Goal: Transaction & Acquisition: Subscribe to service/newsletter

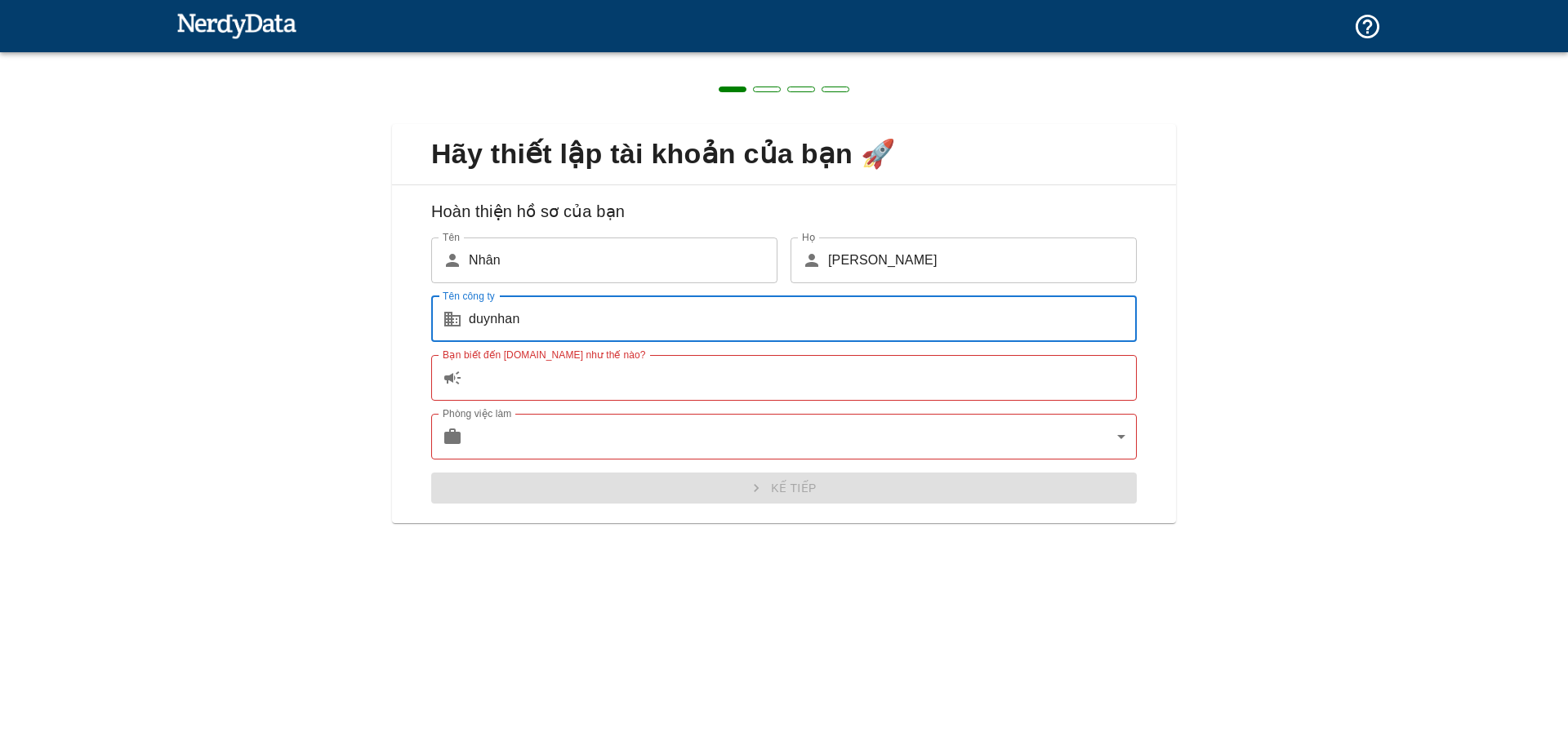
type input "duynhan"
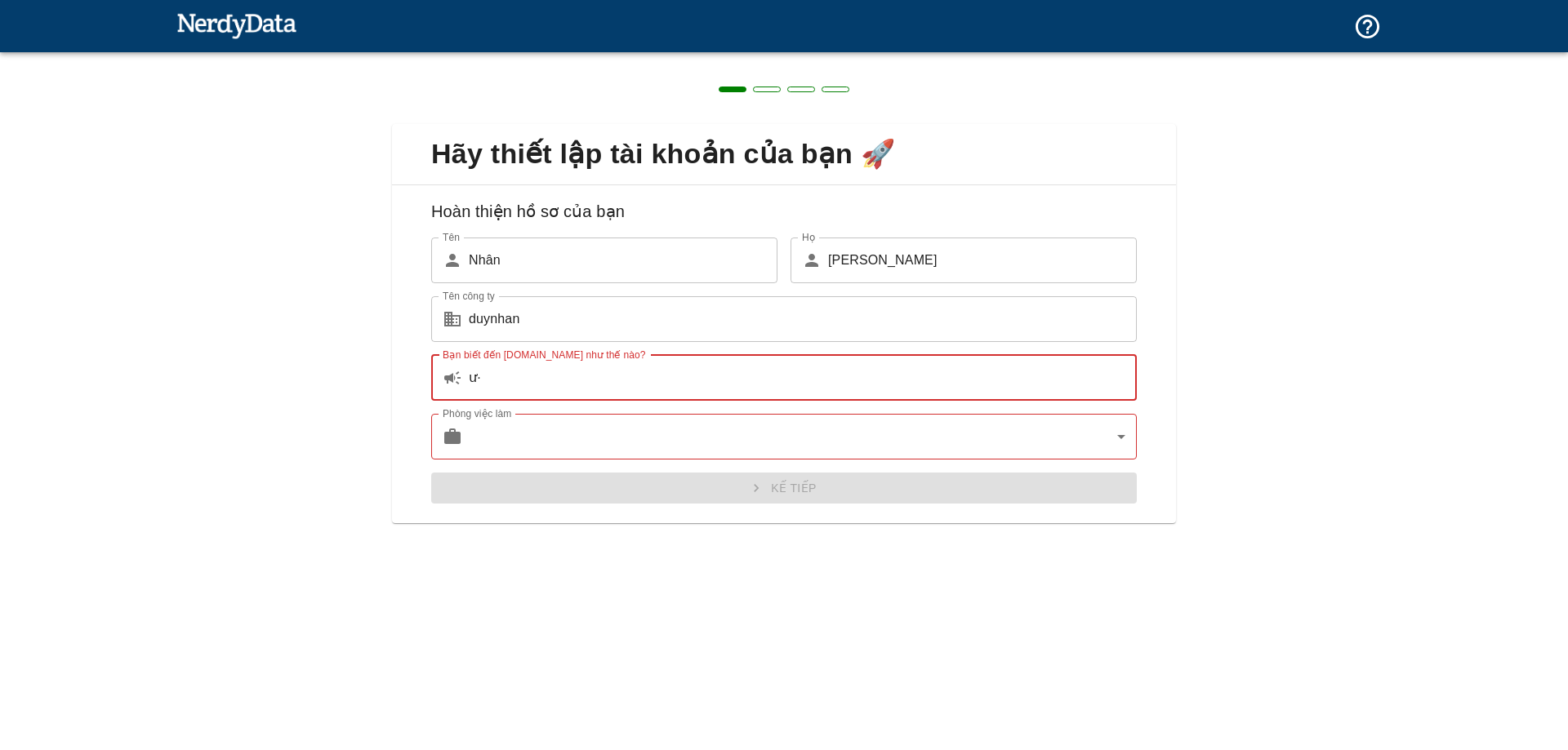
type input "ư"
type input "w"
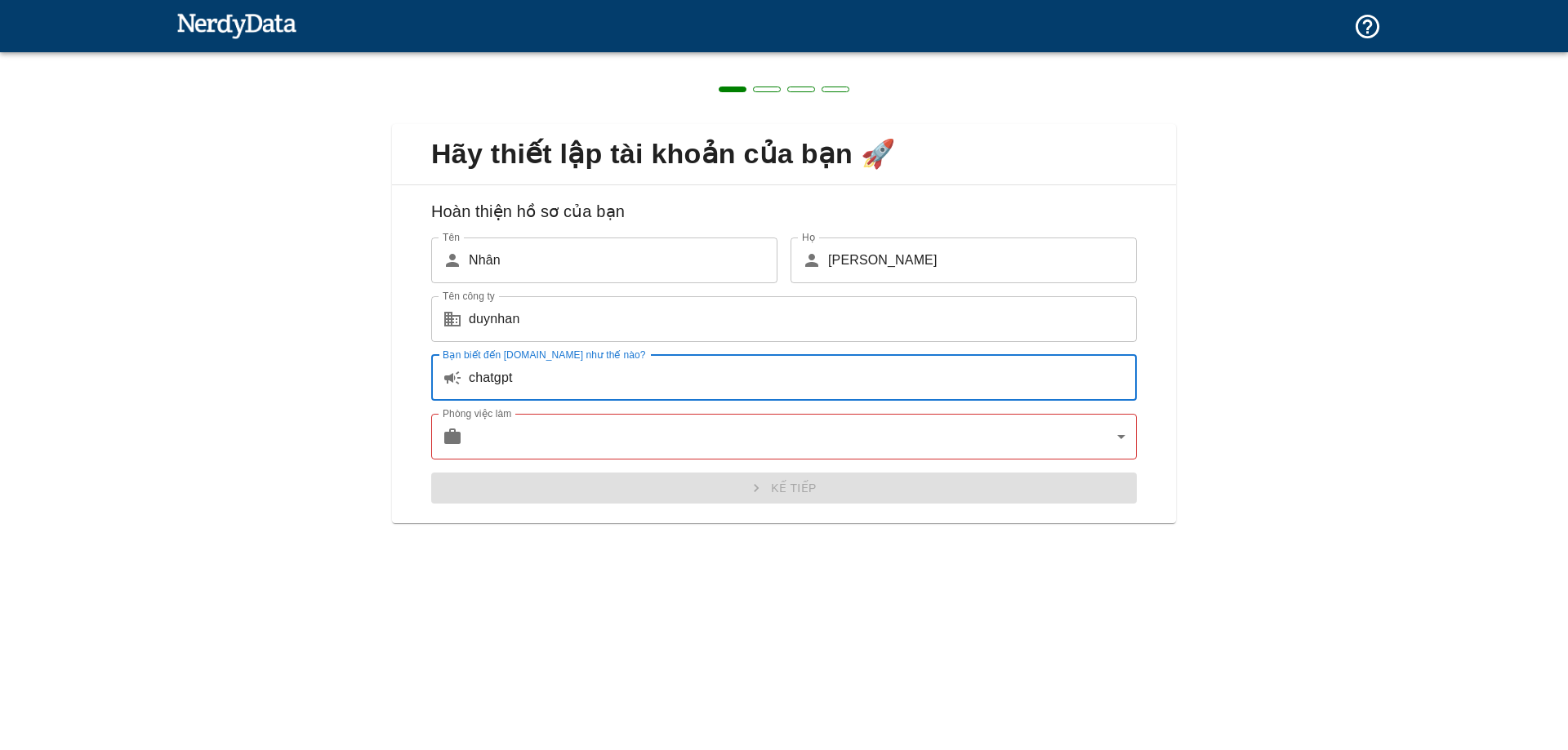
type input "chatgpt"
click at [499, 57] on body "Công nghệ Tên miền Giá cả Các sản phẩm Văn bản gốc Đánh giá bản dịch này Ý kiến…" at bounding box center [784, 29] width 1568 height 57
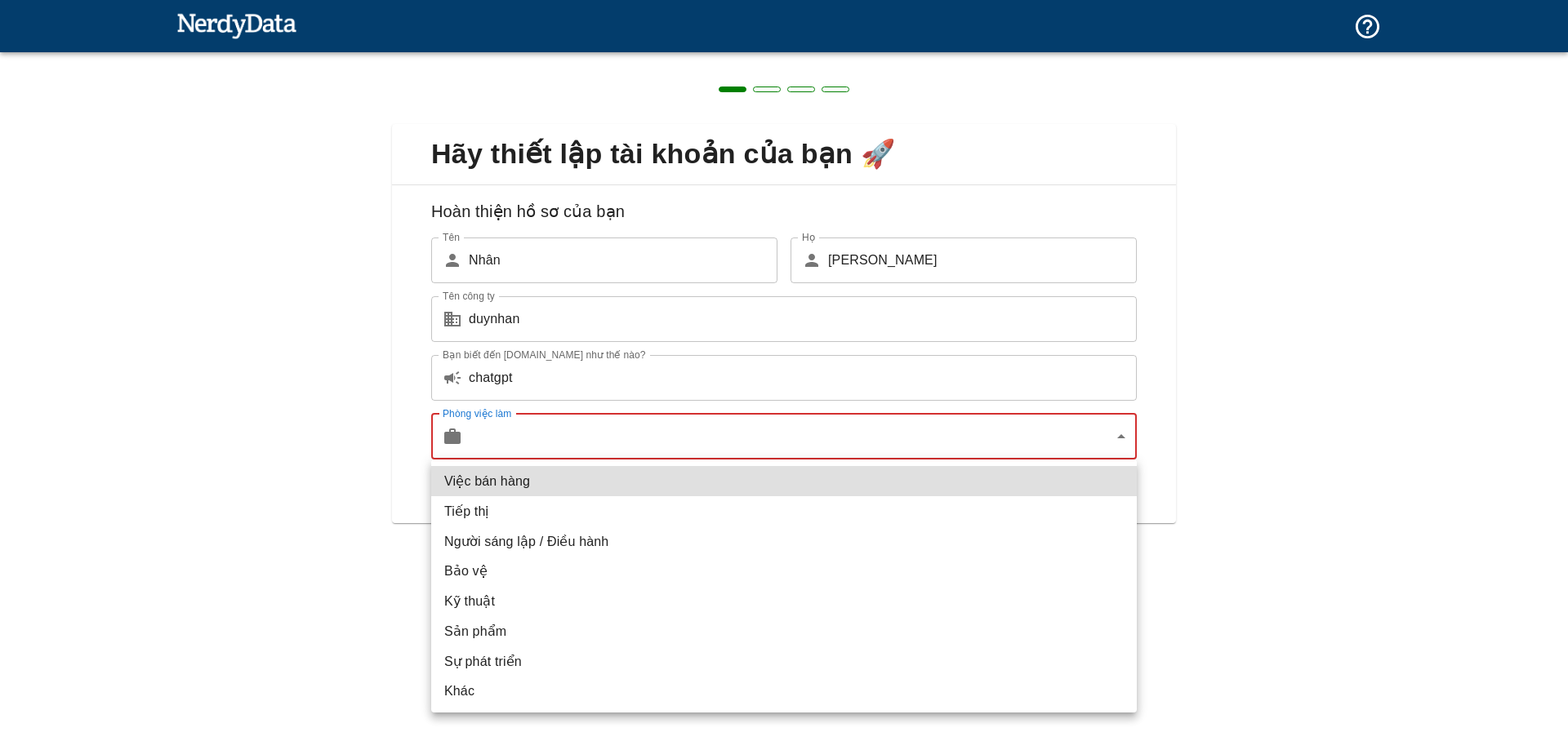
click at [524, 511] on li "Tiếp thị" at bounding box center [784, 512] width 706 height 30
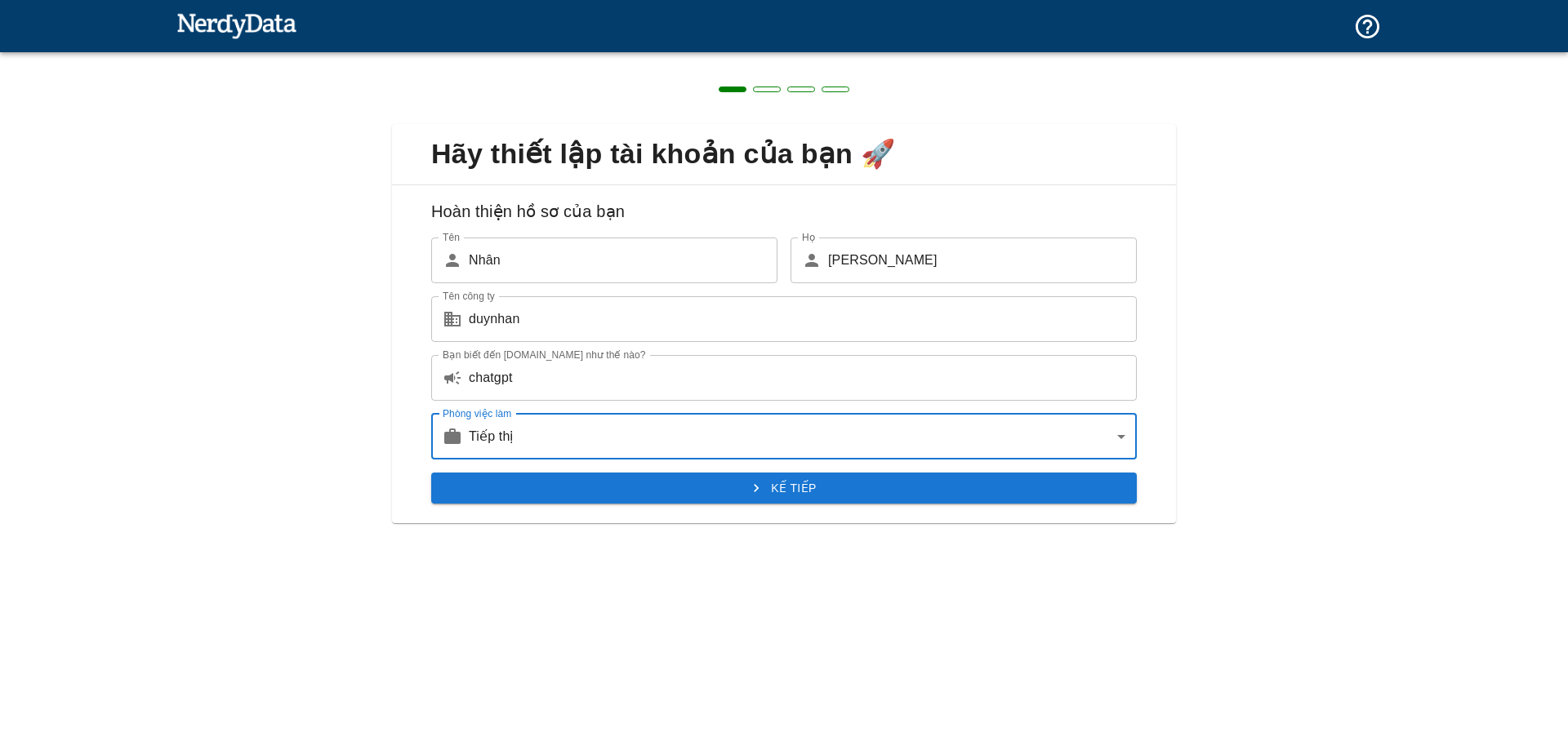
click at [619, 485] on button "Kế tiếp" at bounding box center [784, 487] width 706 height 31
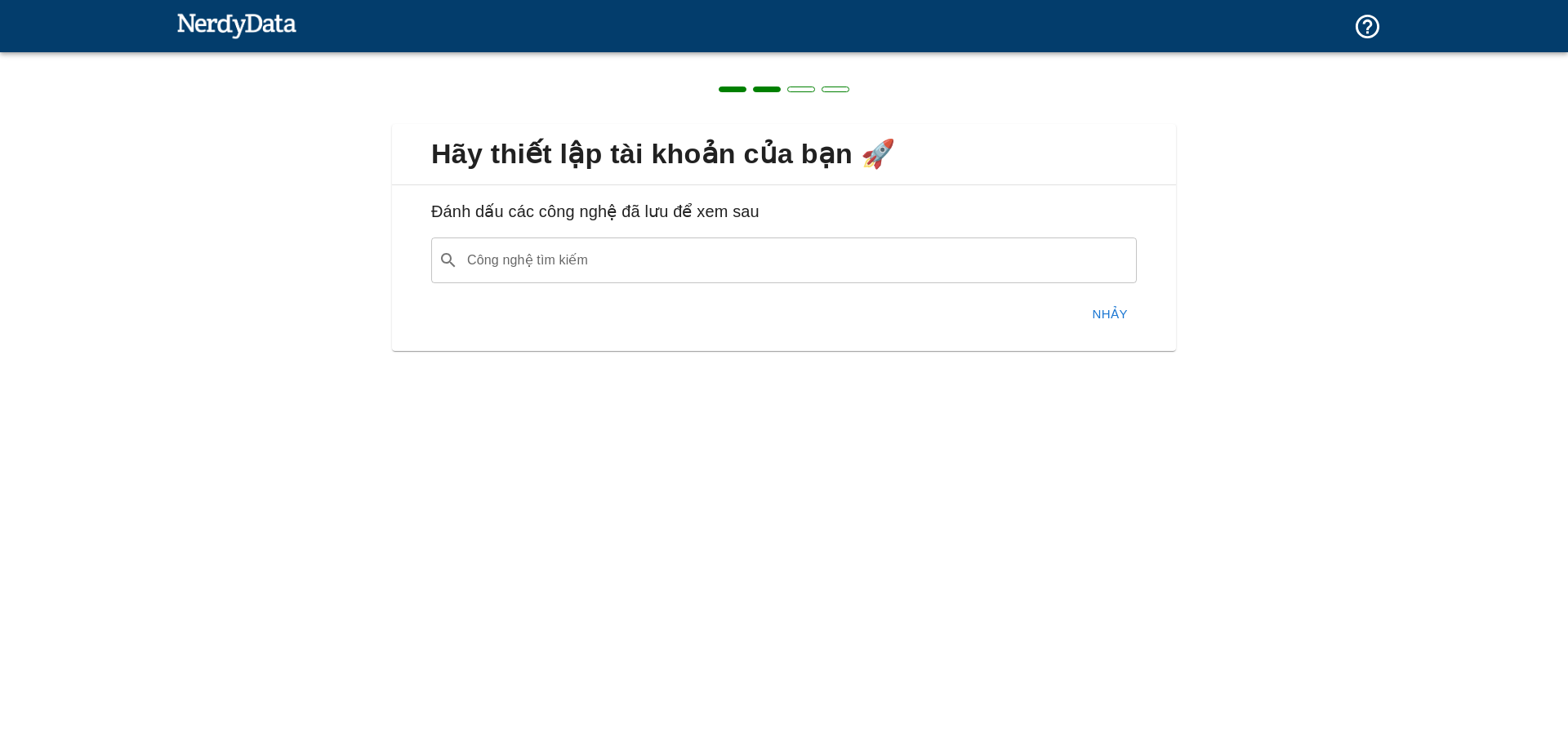
click at [584, 261] on input "Công nghệ tìm kiếm" at bounding box center [796, 260] width 664 height 31
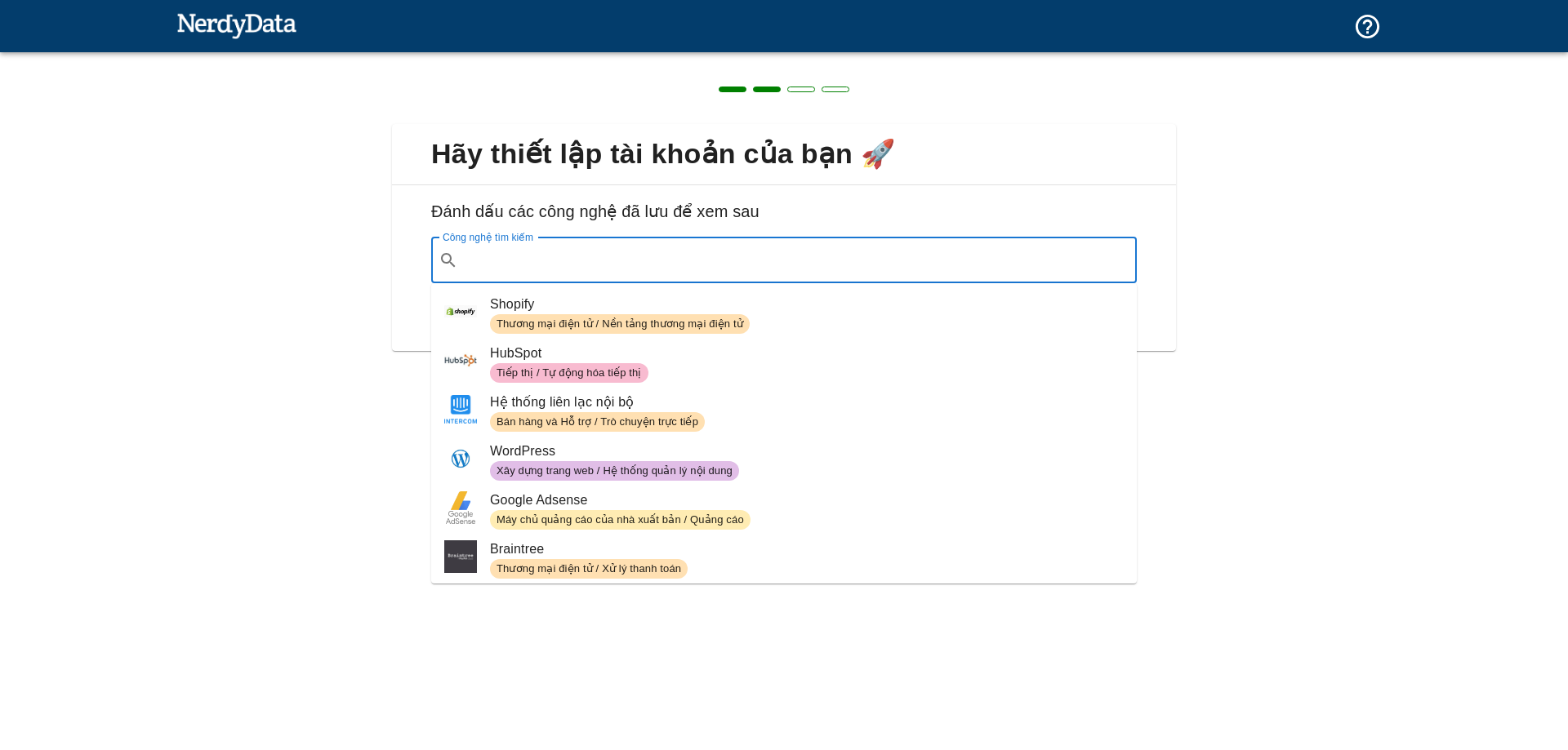
paste input ""[DOMAIN_NAME]""
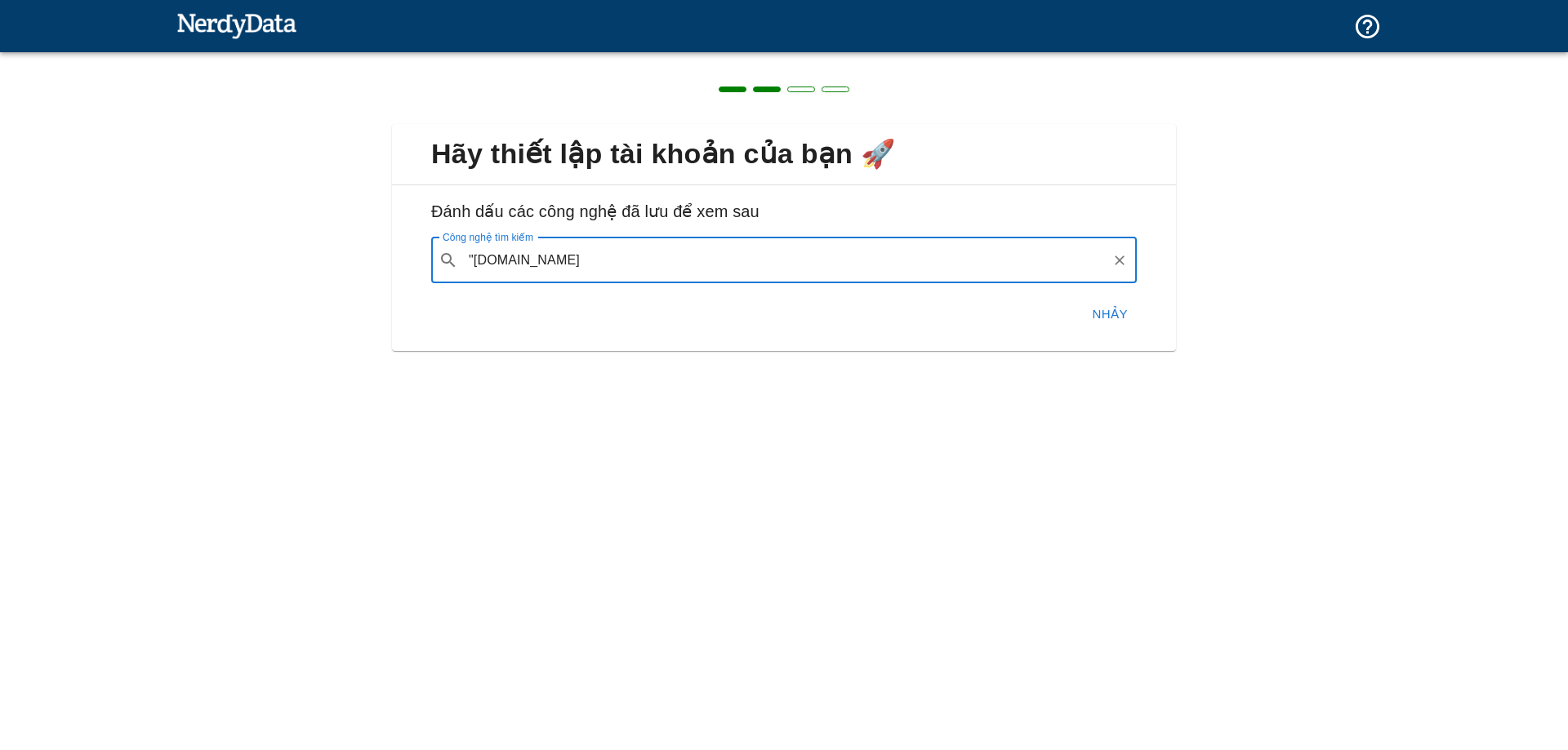
click at [472, 258] on input ""firstpromoter.com" at bounding box center [784, 260] width 640 height 31
click at [585, 315] on div "Tiếp thị / Tự động hóa tiếp thị" at bounding box center [568, 324] width 159 height 20
type input "firstpromoter.com"
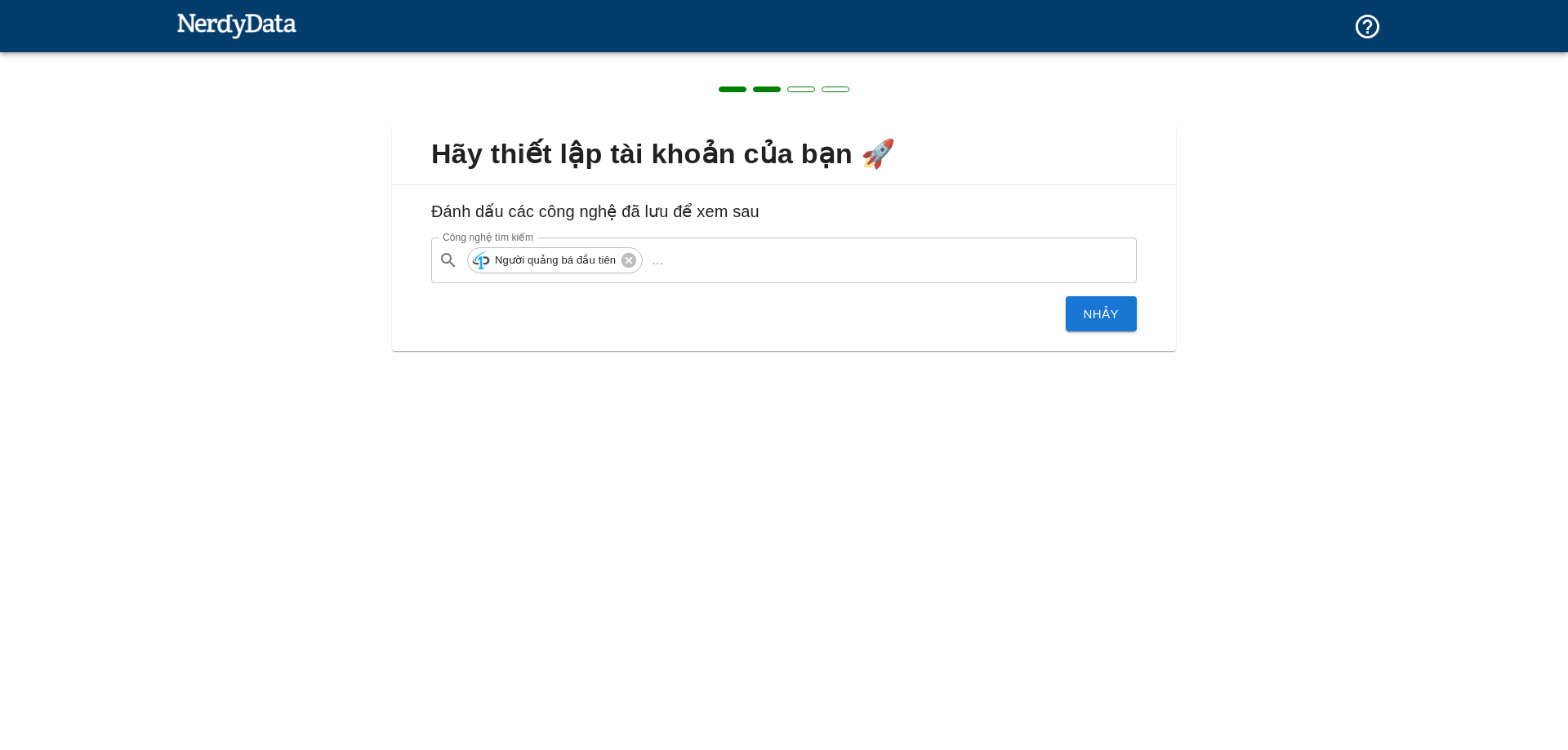
click at [1085, 313] on font "Nhảy" at bounding box center [1101, 313] width 35 height 13
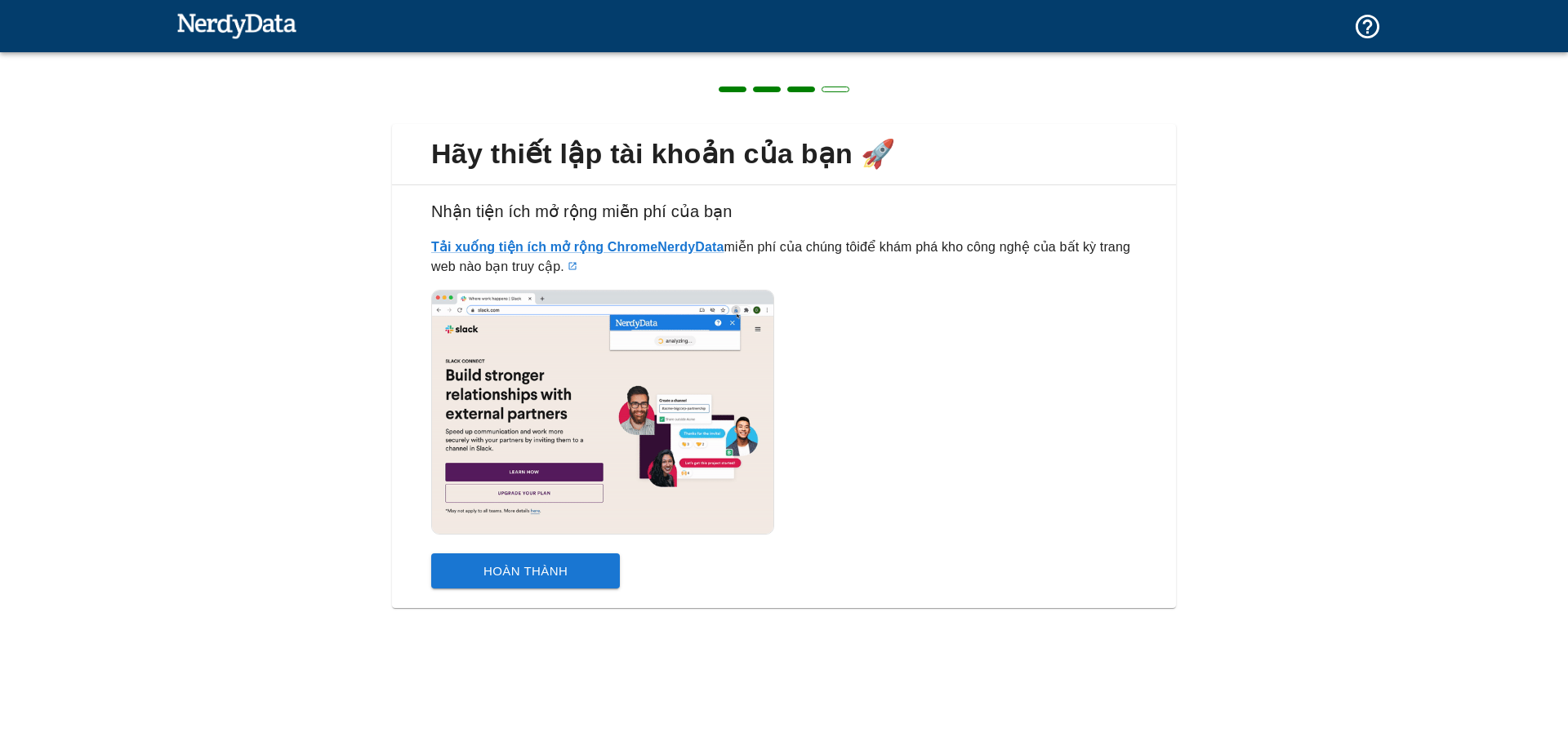
click at [579, 567] on button "Hoàn thành" at bounding box center [525, 571] width 188 height 35
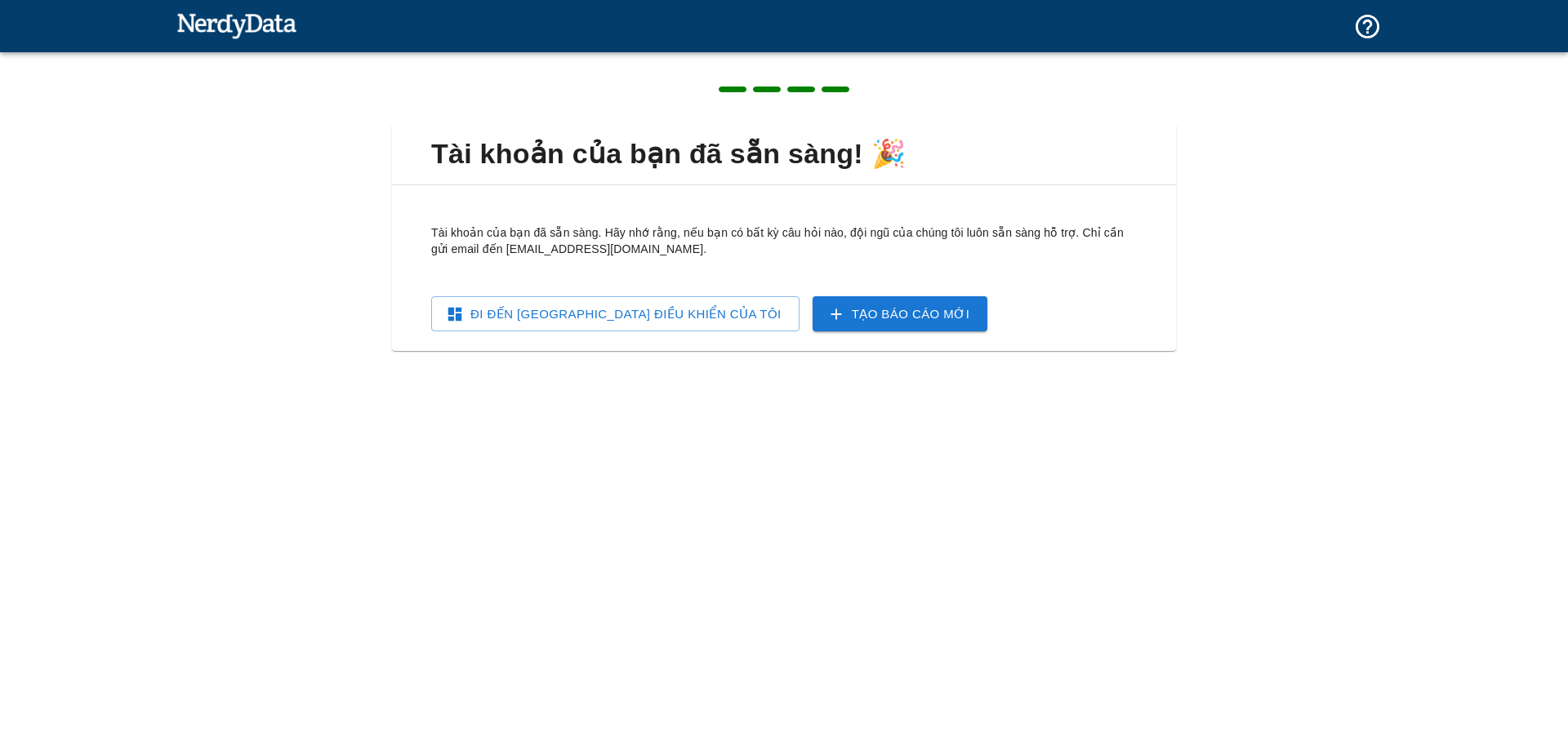
click at [647, 326] on link "Đi đến Bảng điều khiển của tôi" at bounding box center [615, 314] width 368 height 35
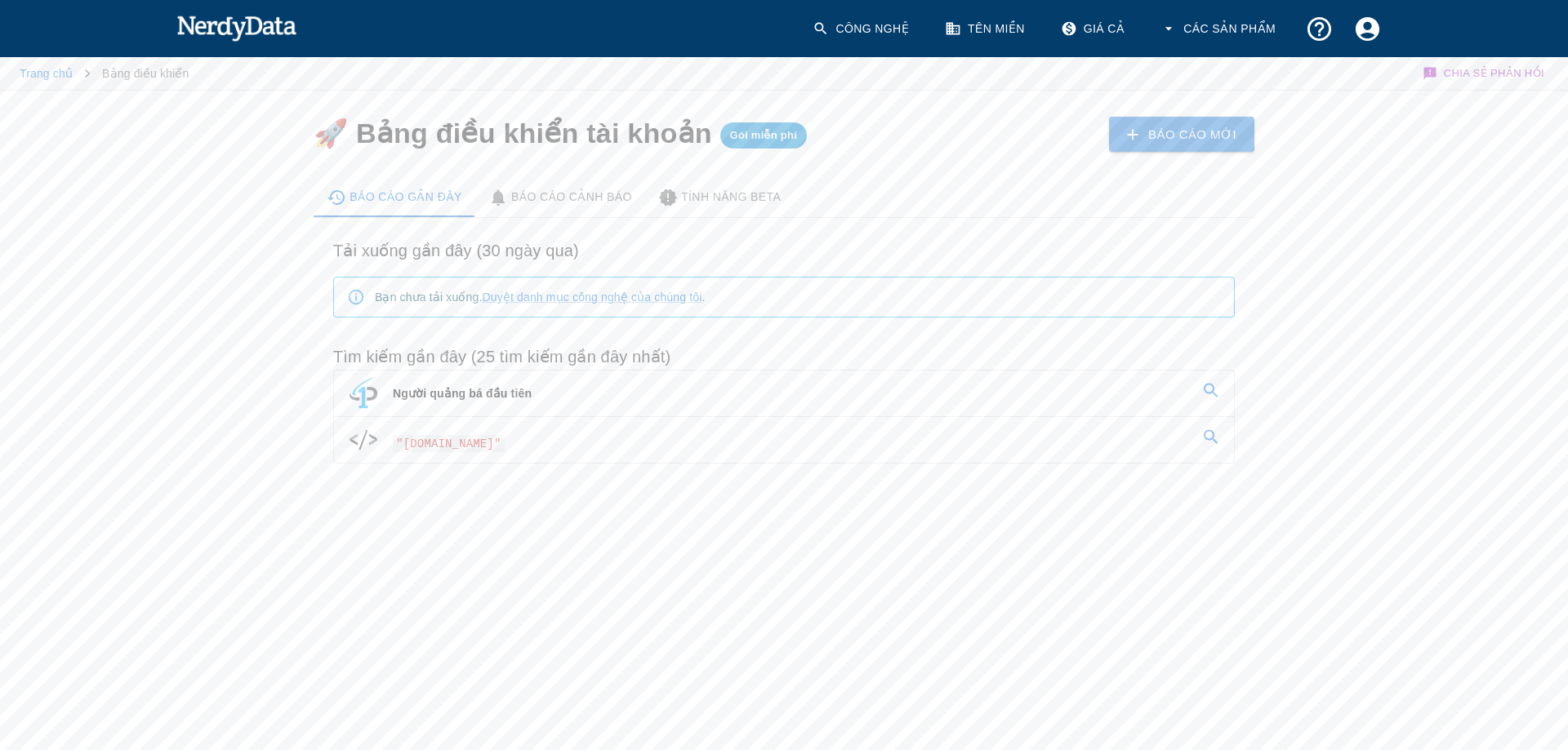
click at [481, 397] on font "Người quảng bá đầu tiên" at bounding box center [462, 393] width 139 height 13
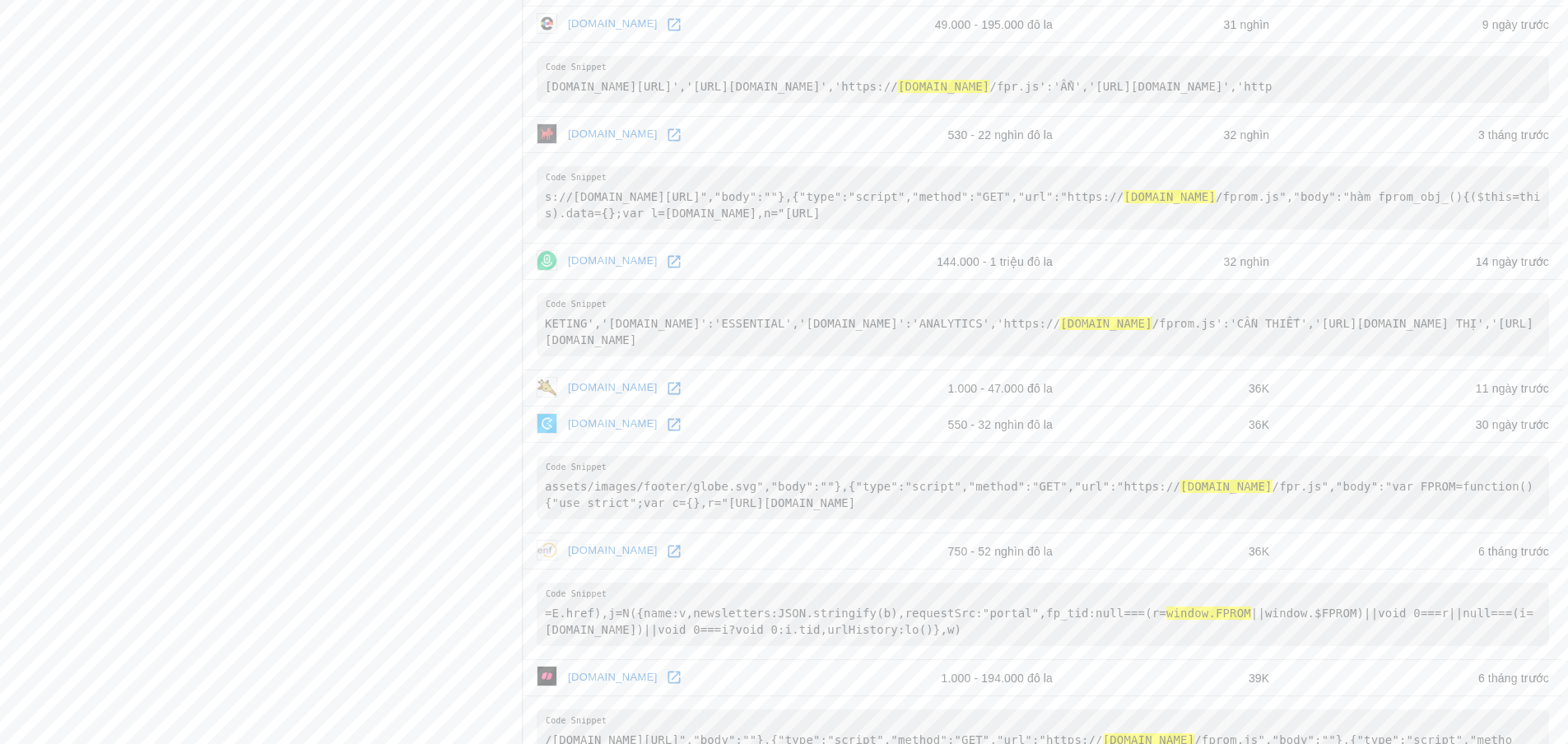
scroll to position [2405, 0]
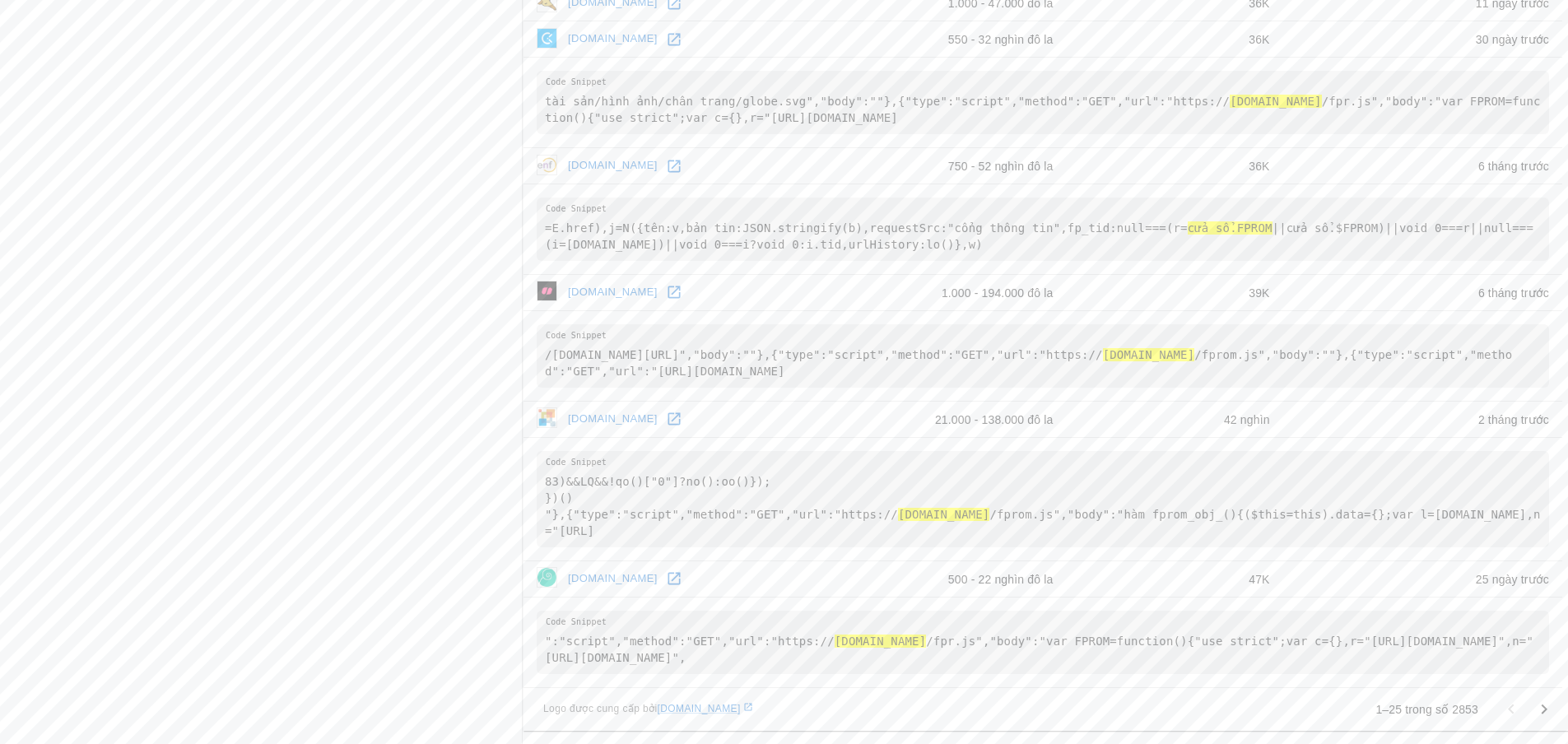
click at [1540, 711] on icon "Đi đến trang tiếp theo" at bounding box center [1545, 710] width 20 height 20
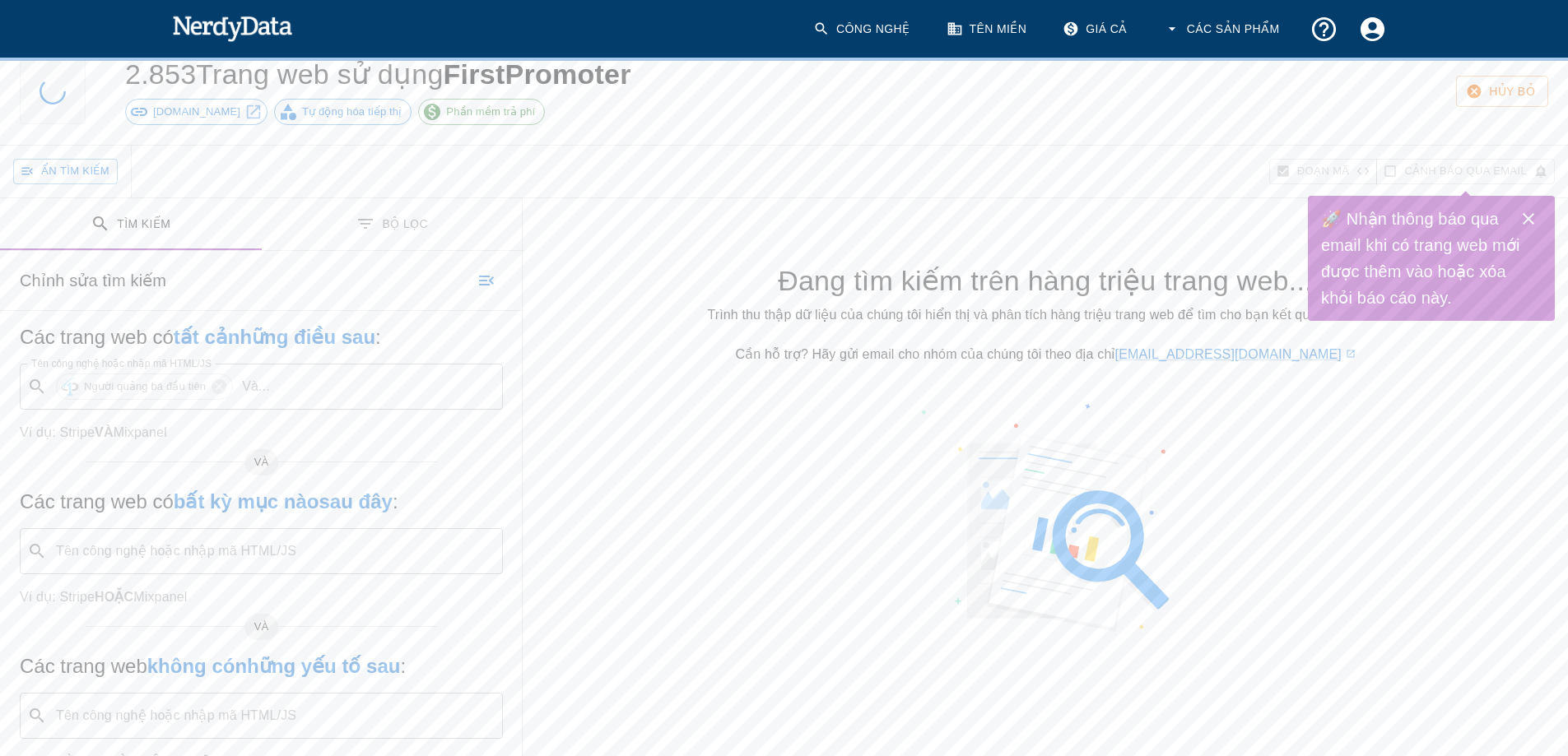
scroll to position [82, 0]
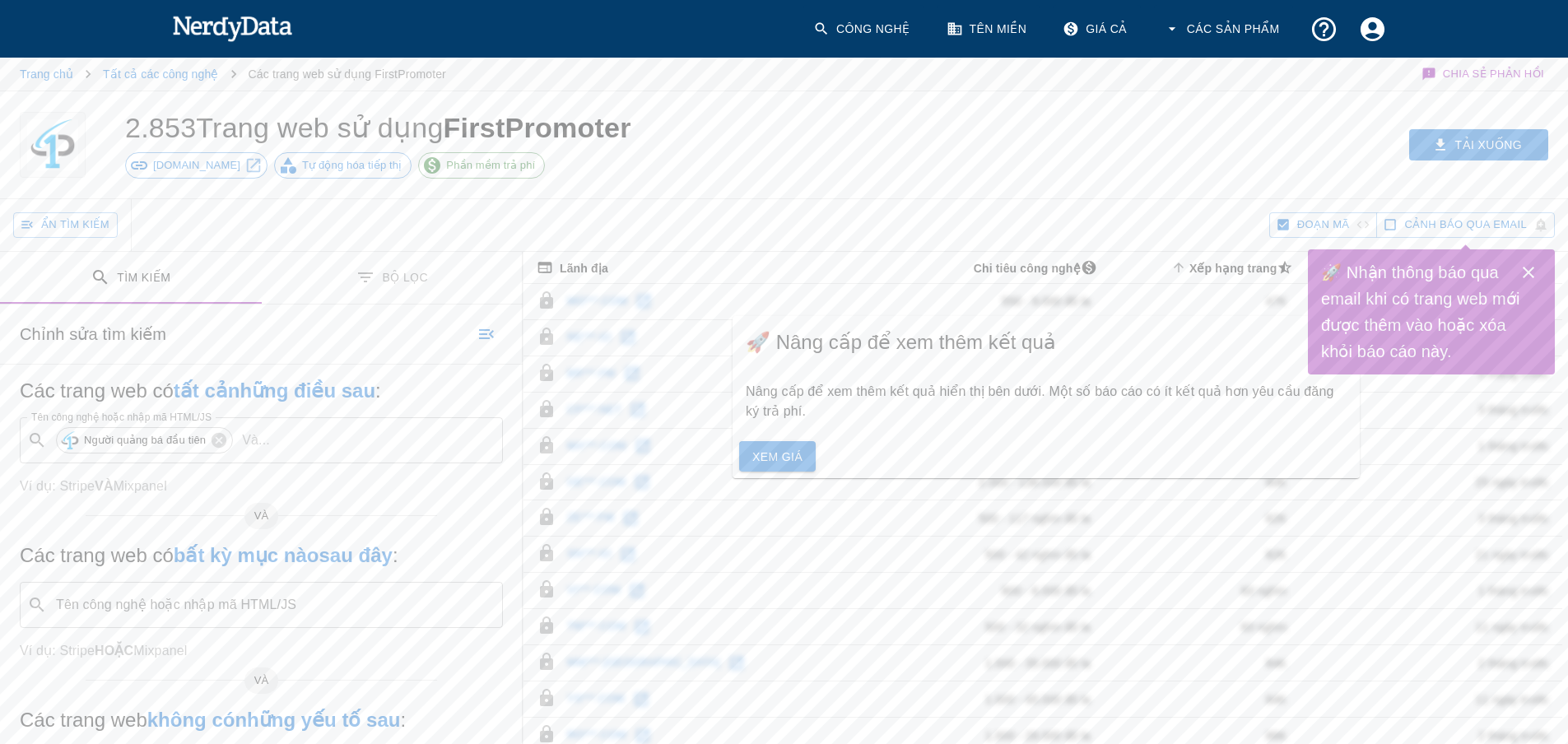
click at [363, 271] on icon "Chuyển đổi giữa tìm kiếm và bộ lọc" at bounding box center [365, 278] width 20 height 20
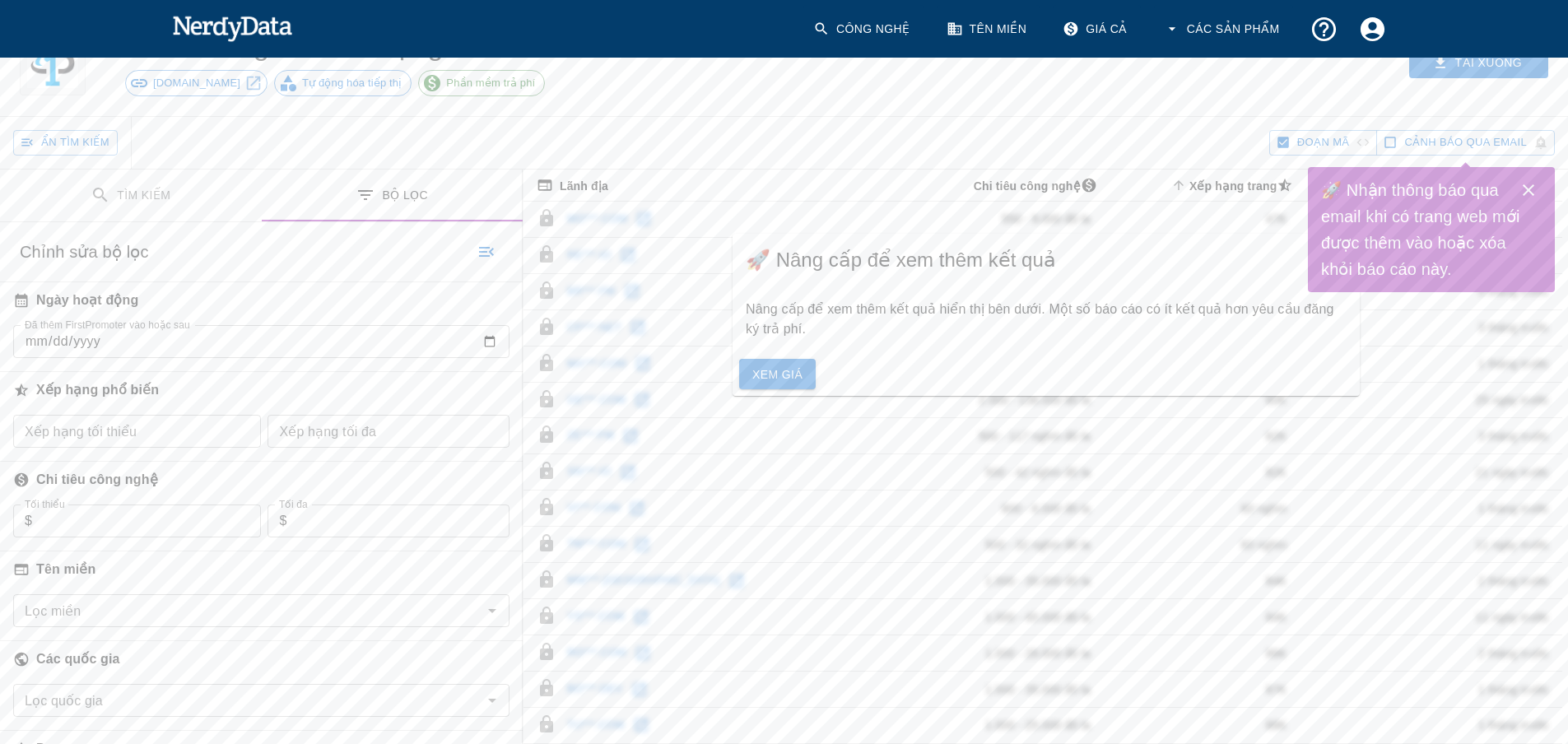
scroll to position [247, 0]
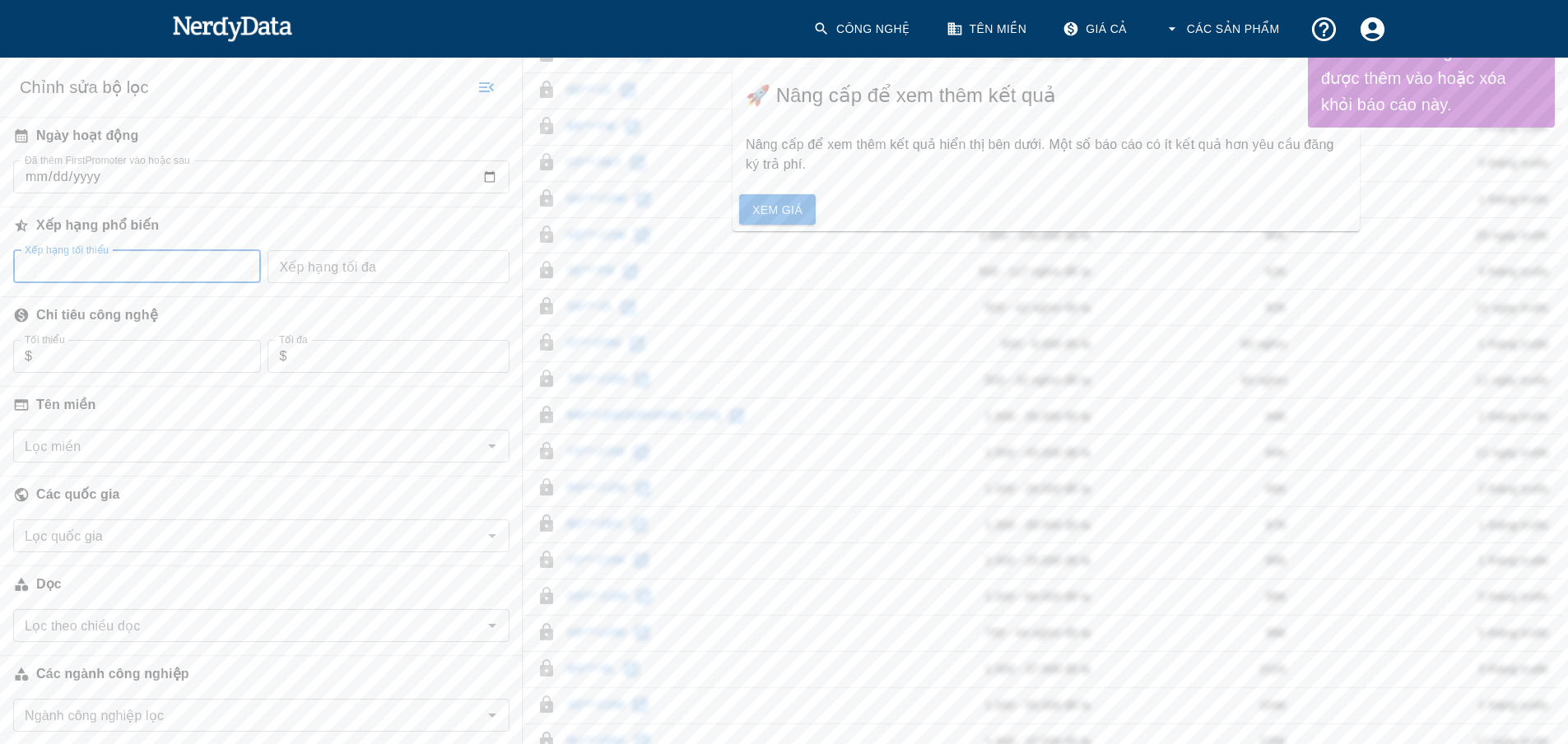
click at [146, 273] on input "Xếp hạng tối thiểu" at bounding box center [137, 267] width 248 height 33
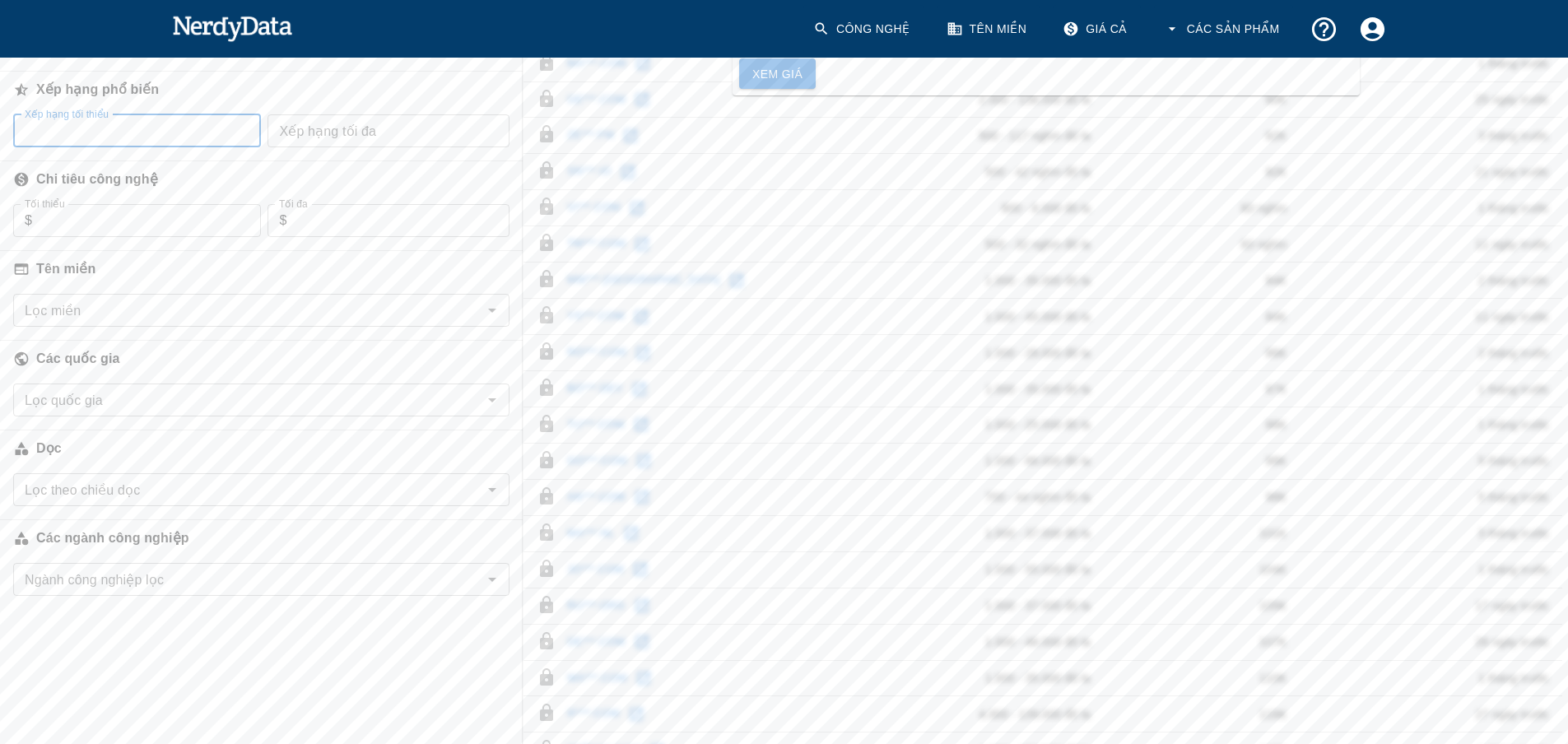
scroll to position [411, 0]
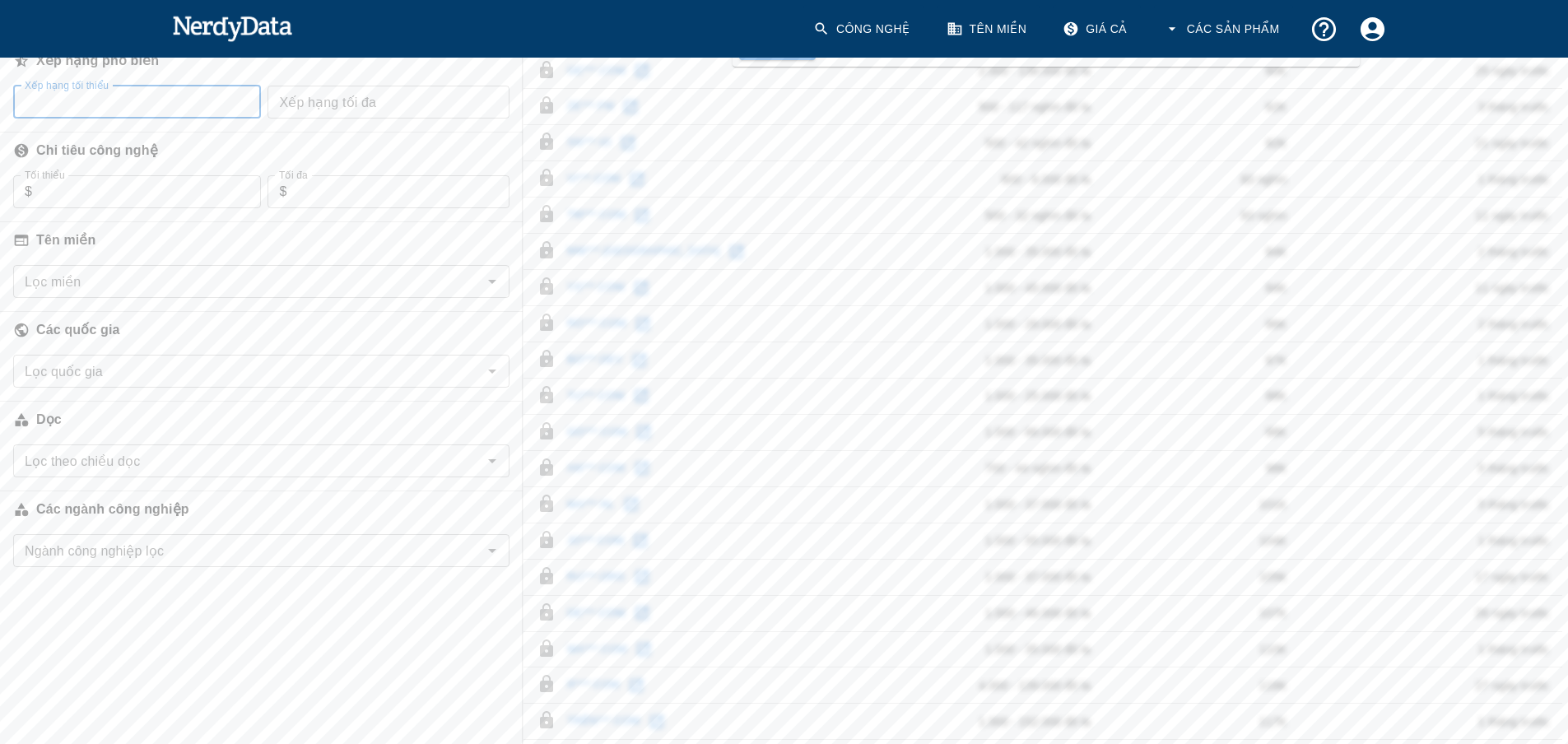
click at [169, 623] on div "Tìm kiếm Bộ lọc Chỉnh sửa tìm kiếm Các trang web có tất cả những điều sau : Tên…" at bounding box center [261, 336] width 522 height 993
click at [268, 558] on input "Ngành công nghiệp lọc" at bounding box center [248, 551] width 459 height 24
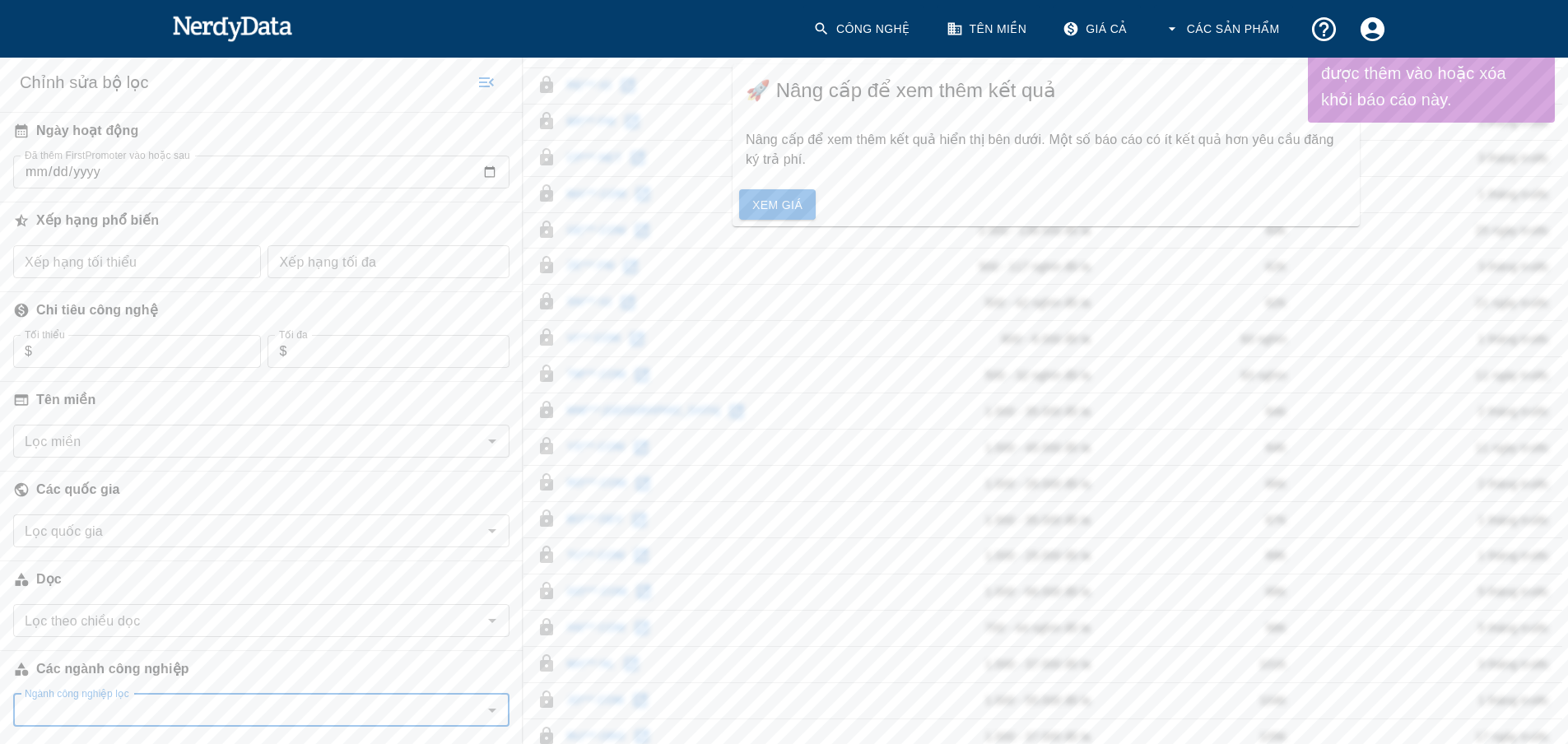
scroll to position [0, 0]
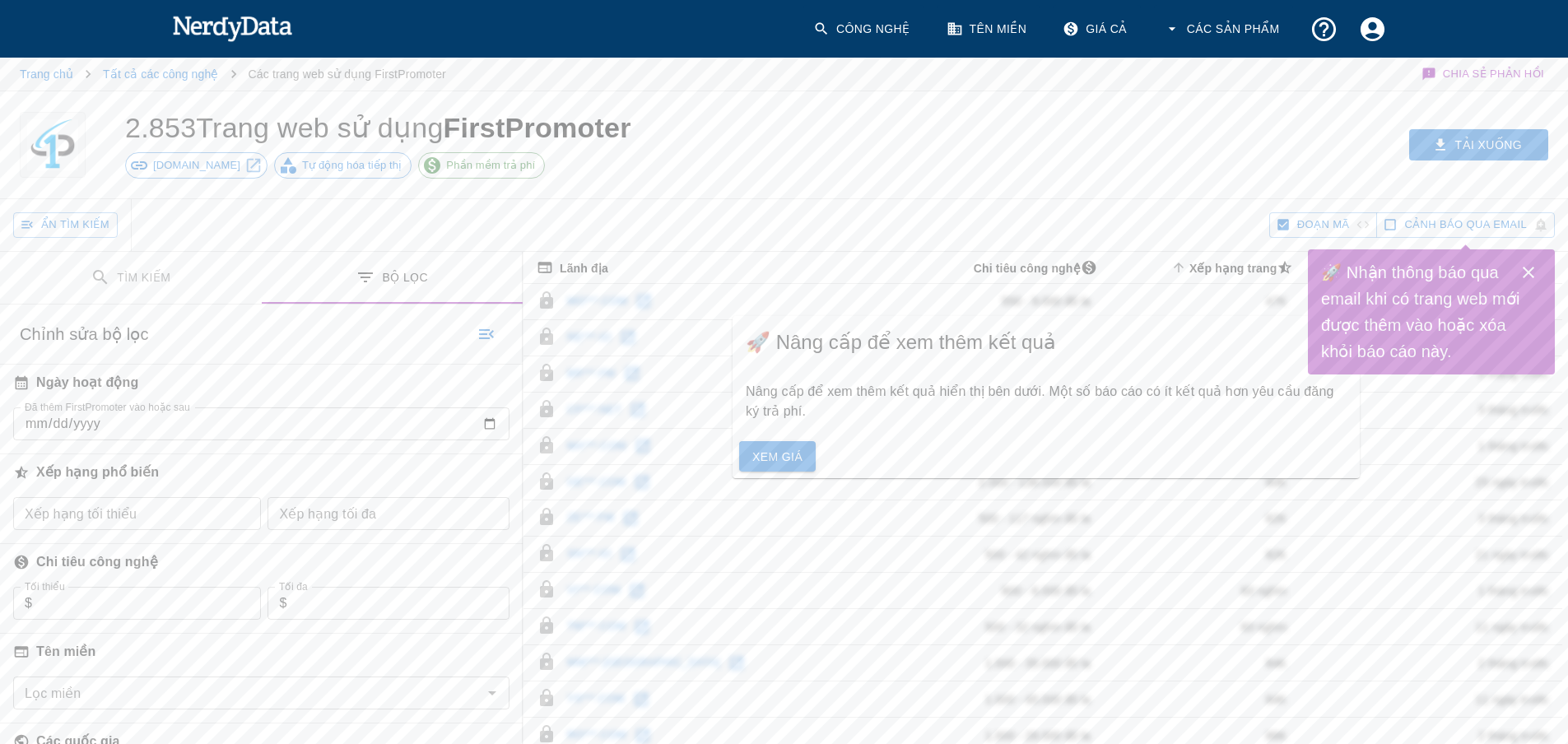
click at [775, 458] on font "Xem giá" at bounding box center [777, 457] width 51 height 14
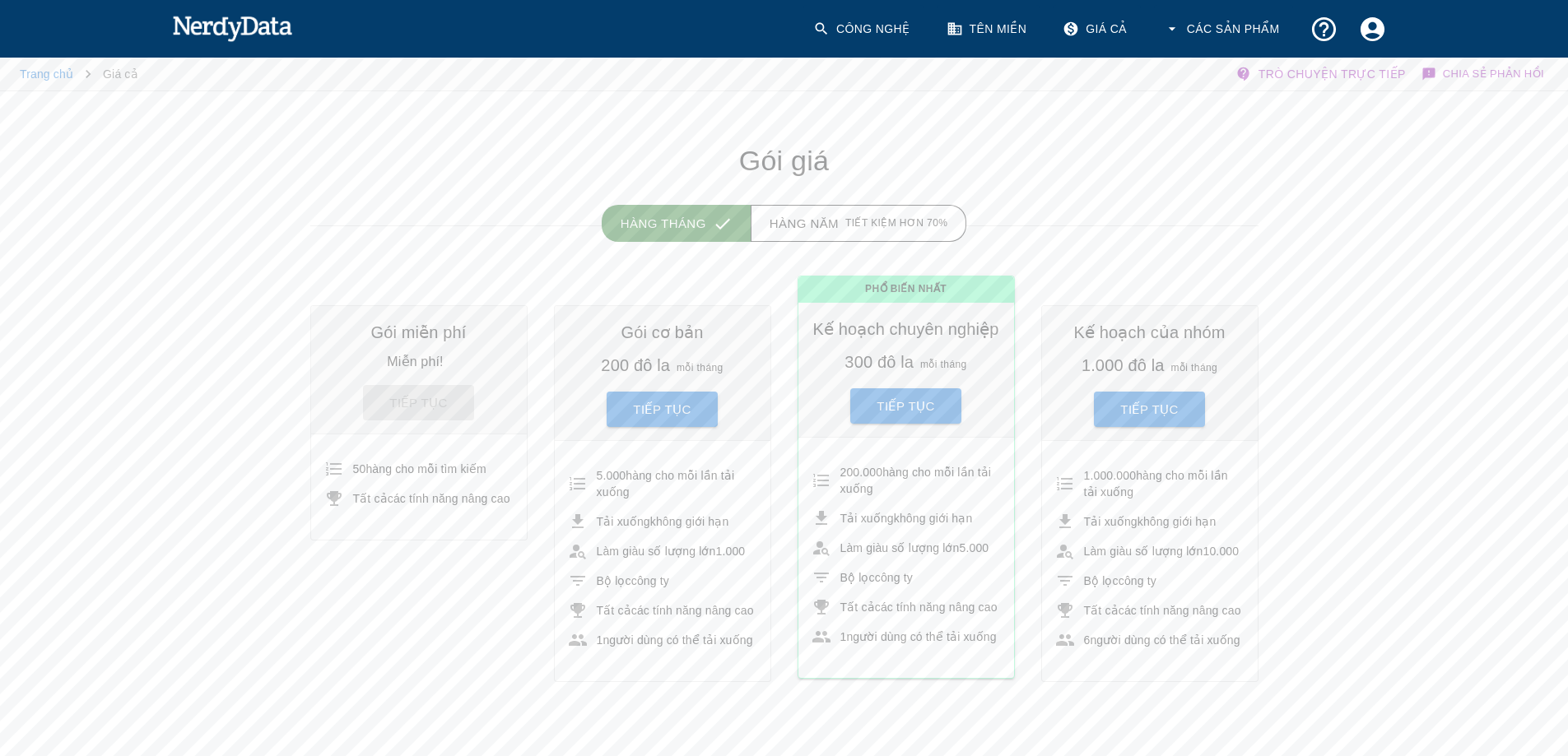
click at [252, 32] on img at bounding box center [232, 28] width 121 height 33
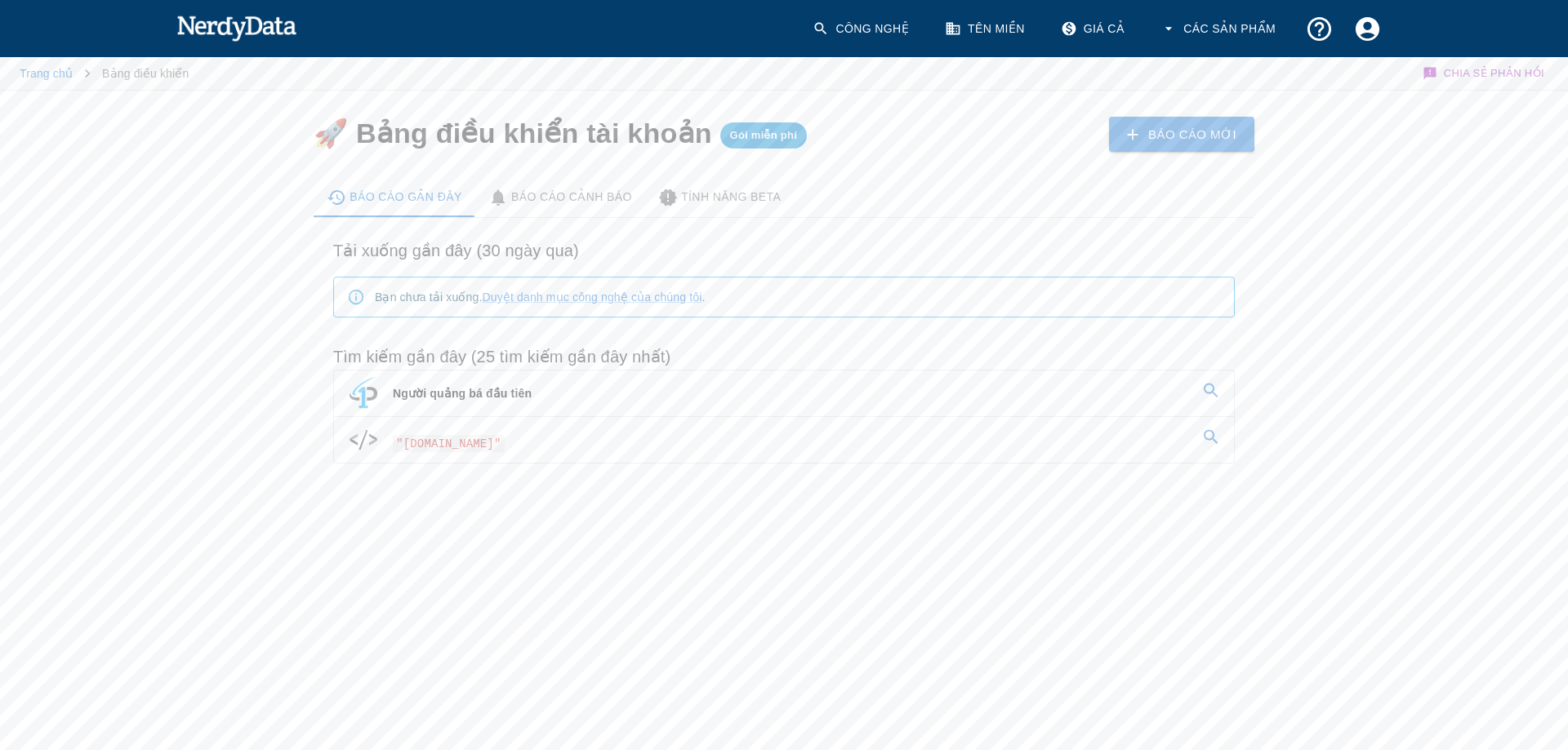
click at [454, 454] on link ""[DOMAIN_NAME]"" at bounding box center [784, 439] width 900 height 46
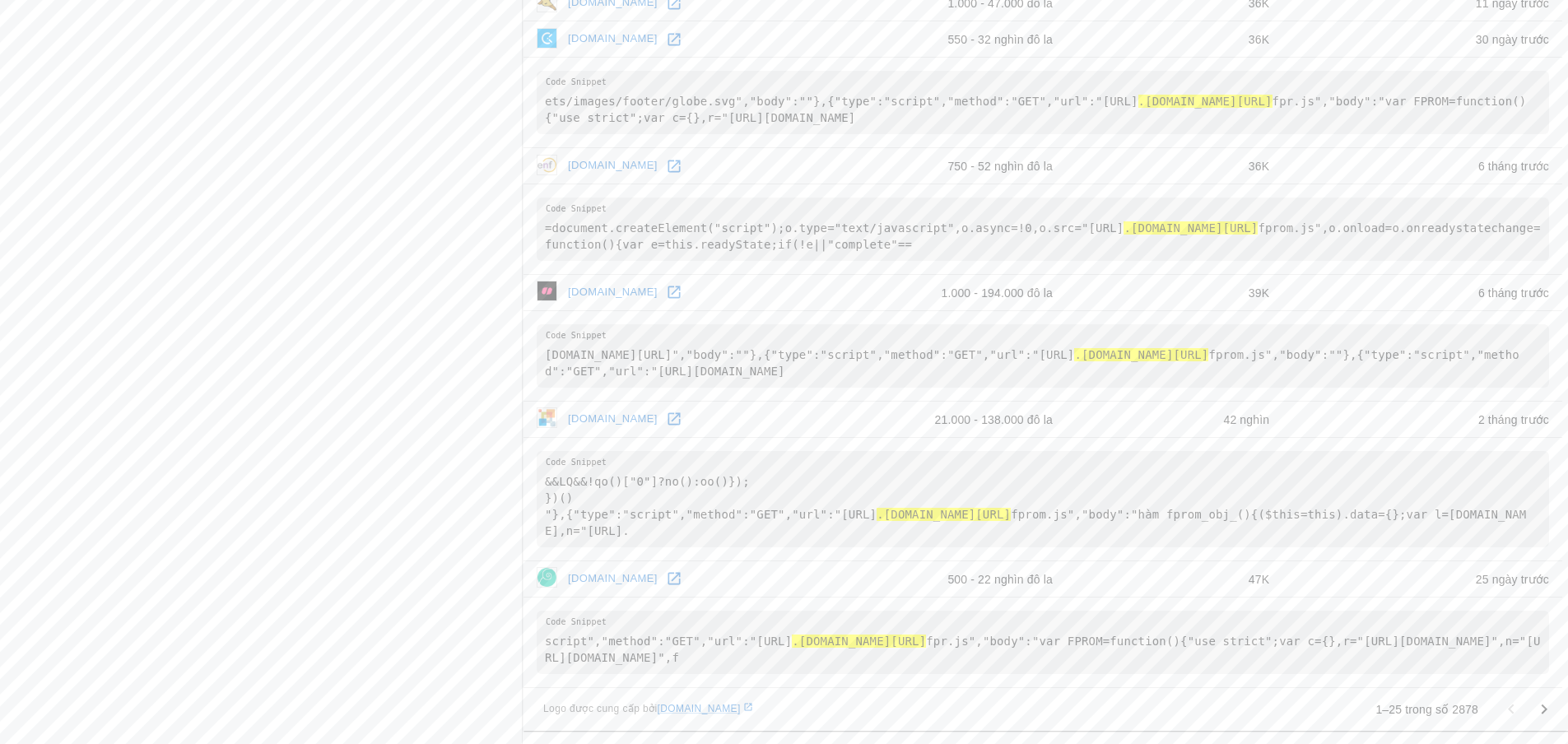
scroll to position [2409, 0]
click at [1538, 714] on icon "Đi đến trang tiếp theo" at bounding box center [1545, 710] width 20 height 20
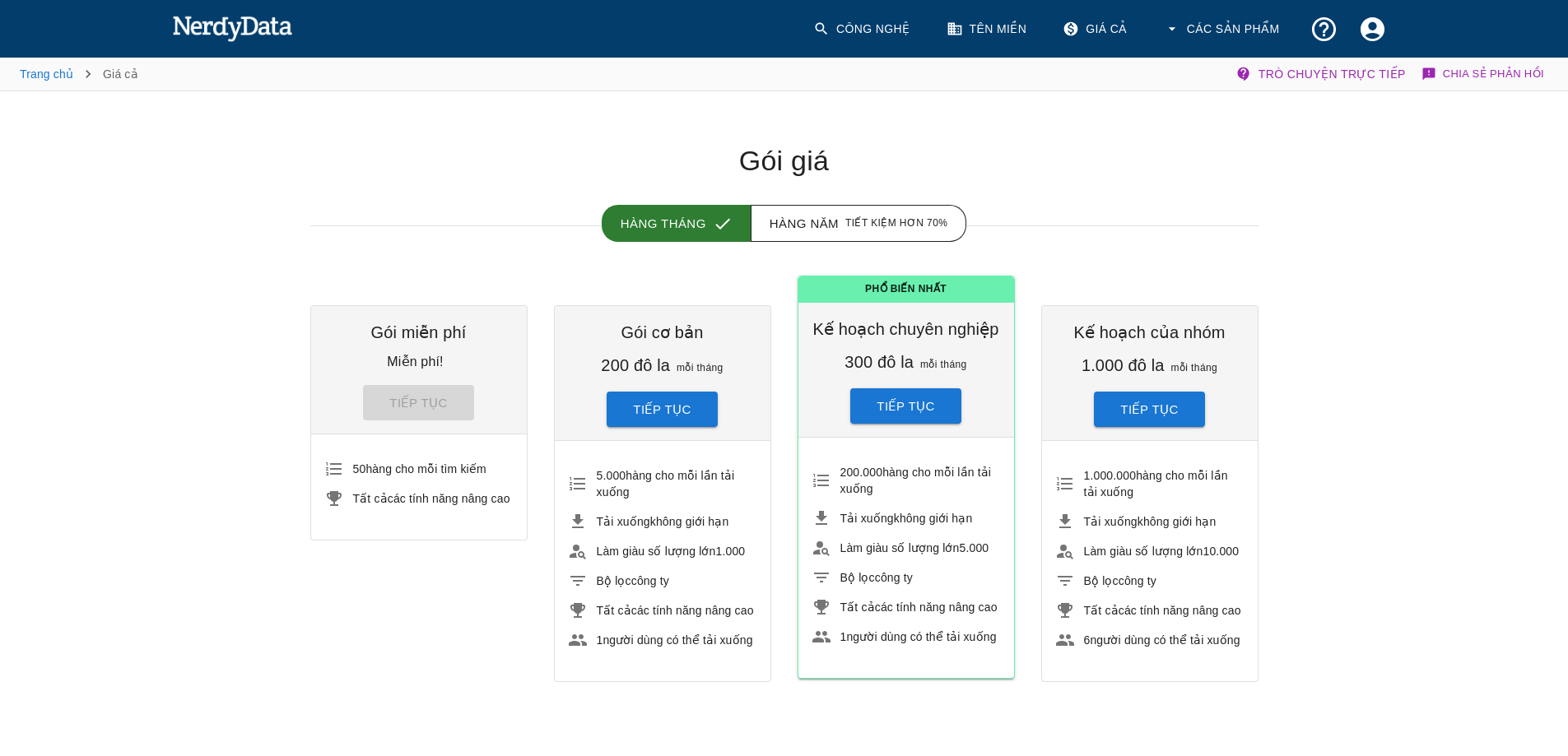
click at [1104, 23] on font "Giá cả" at bounding box center [1106, 29] width 42 height 14
click at [284, 32] on img at bounding box center [232, 28] width 121 height 33
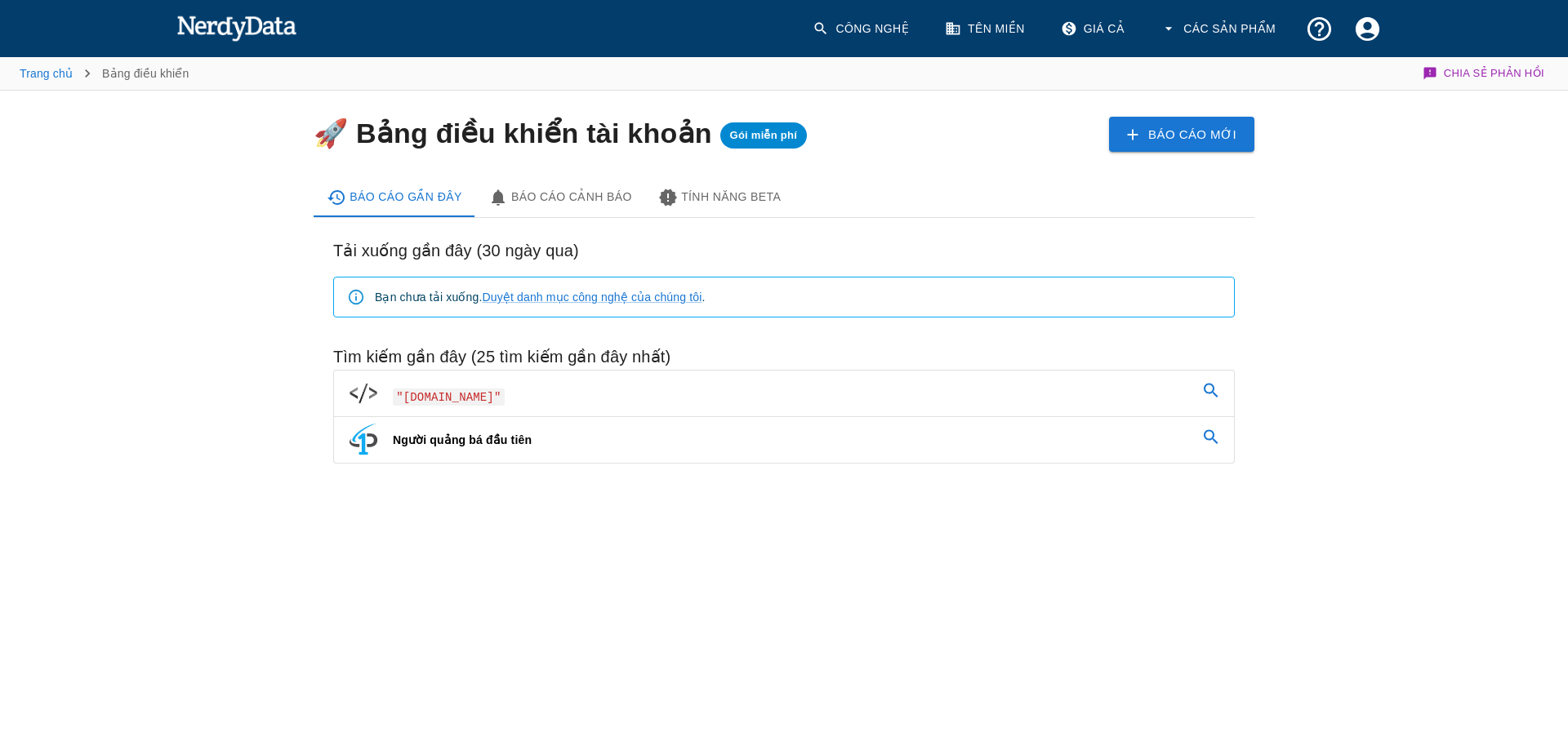
click at [1014, 23] on font "Tên miền" at bounding box center [996, 29] width 57 height 13
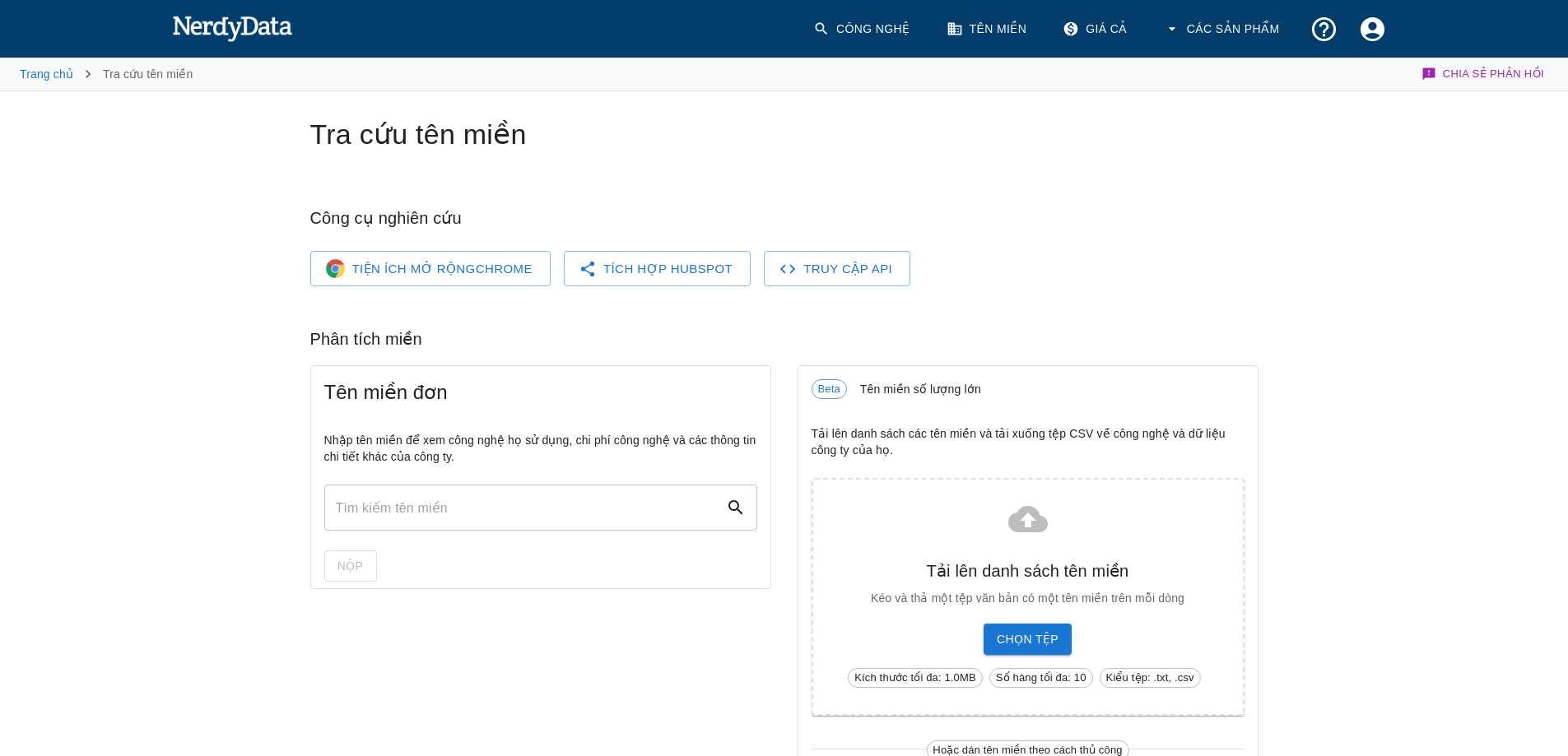
click at [871, 30] on font "Công nghệ" at bounding box center [873, 29] width 74 height 14
